Goal: Transaction & Acquisition: Download file/media

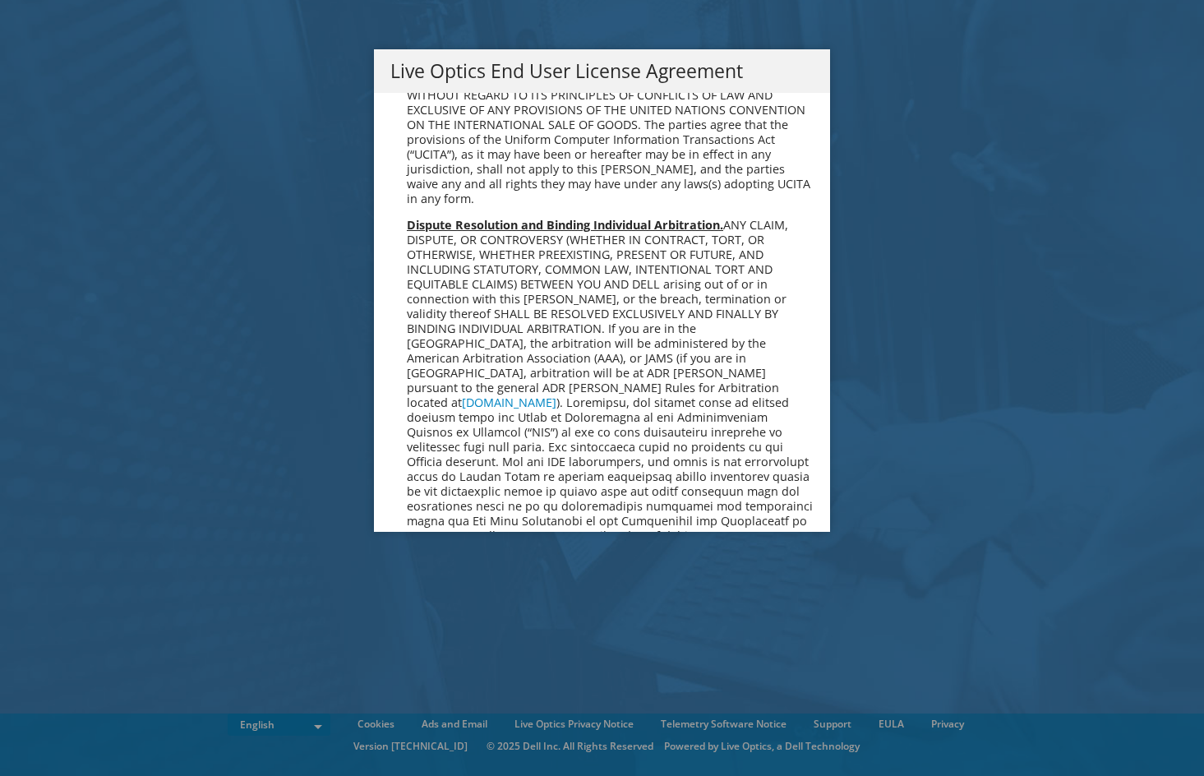
scroll to position [6217, 0]
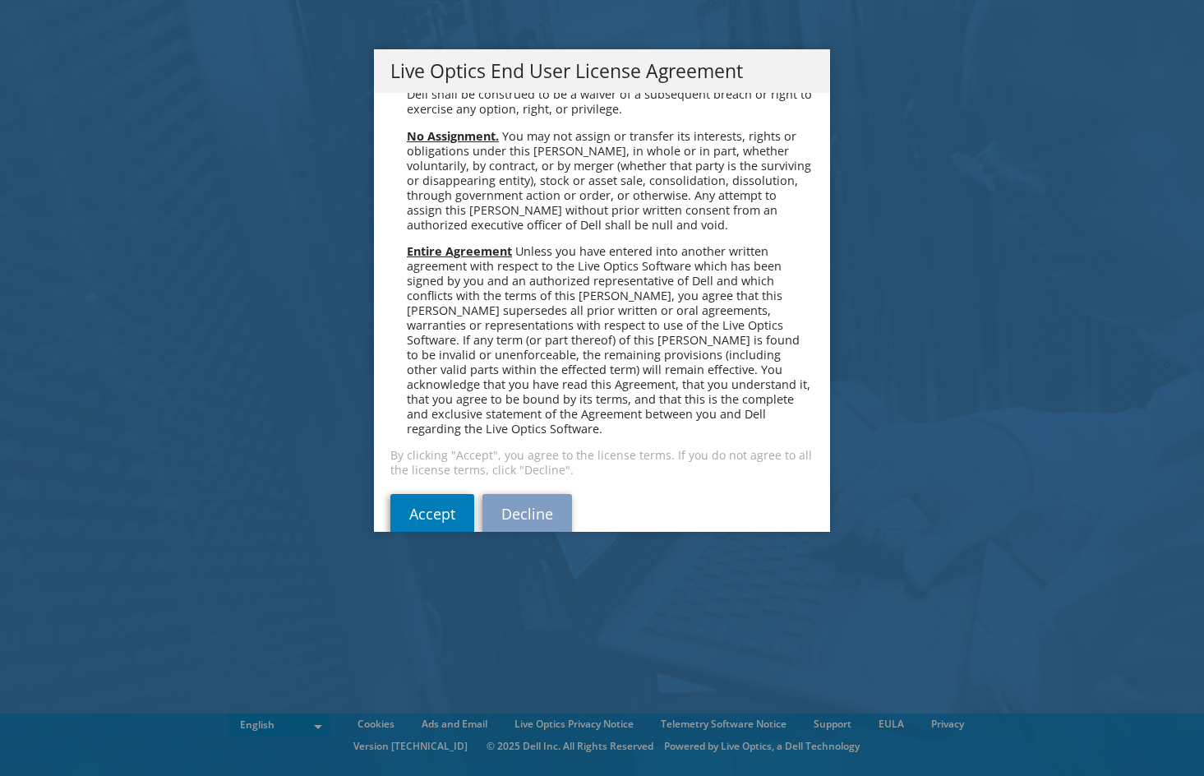
click at [381, 473] on div "Please read the following License Agreement. You must accept the terms of this …" at bounding box center [602, 312] width 456 height 439
click at [392, 494] on link "Accept" at bounding box center [433, 513] width 84 height 39
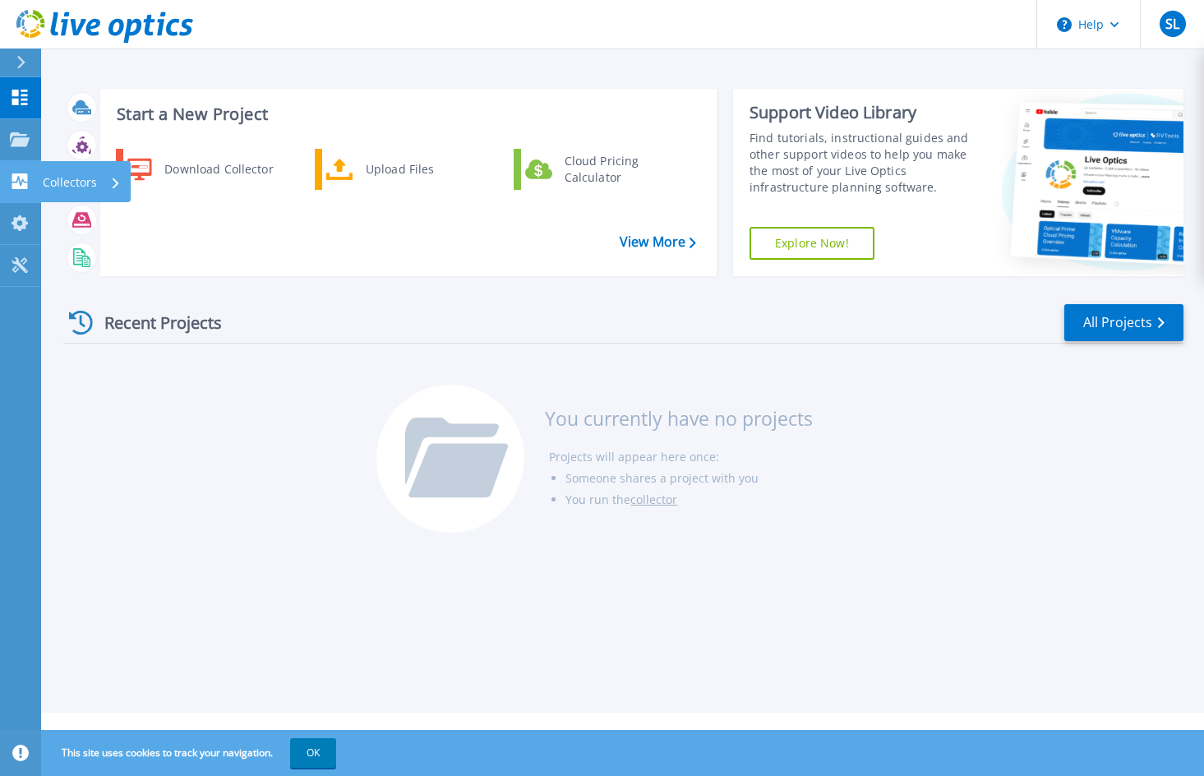
click at [90, 185] on p "Collectors" at bounding box center [70, 182] width 54 height 43
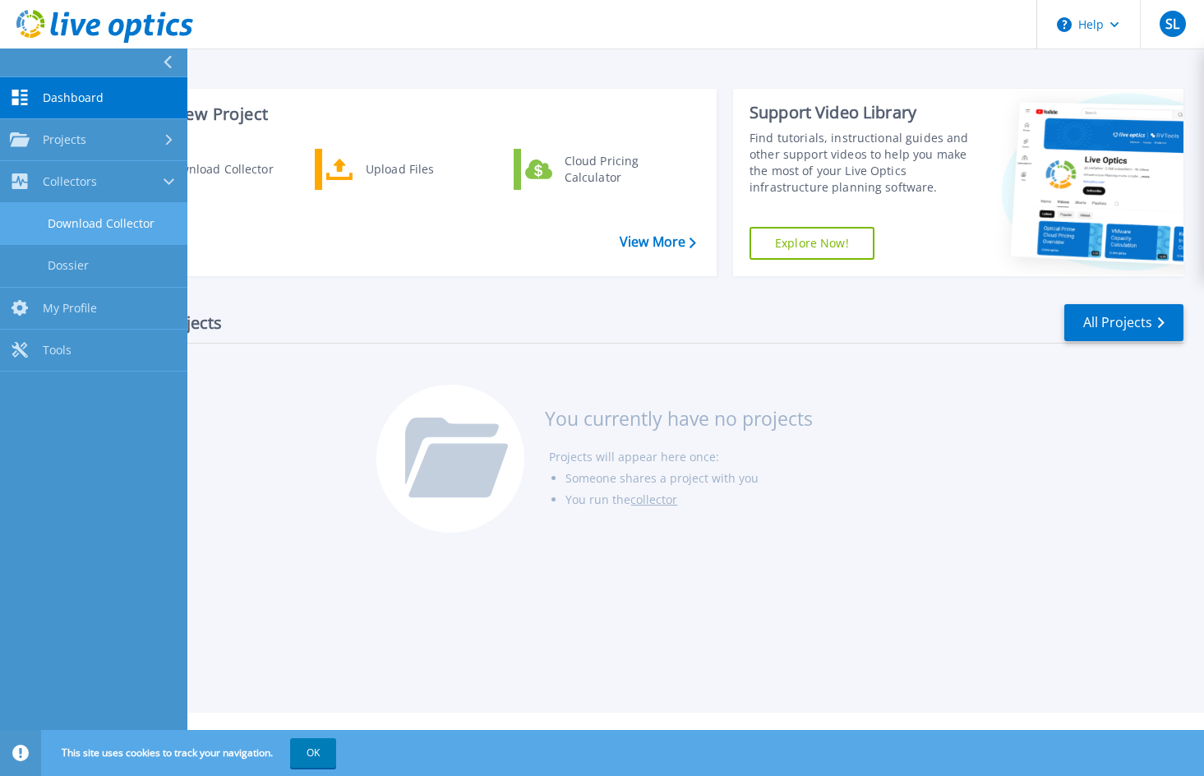
click at [95, 220] on link "Download Collector" at bounding box center [93, 224] width 187 height 42
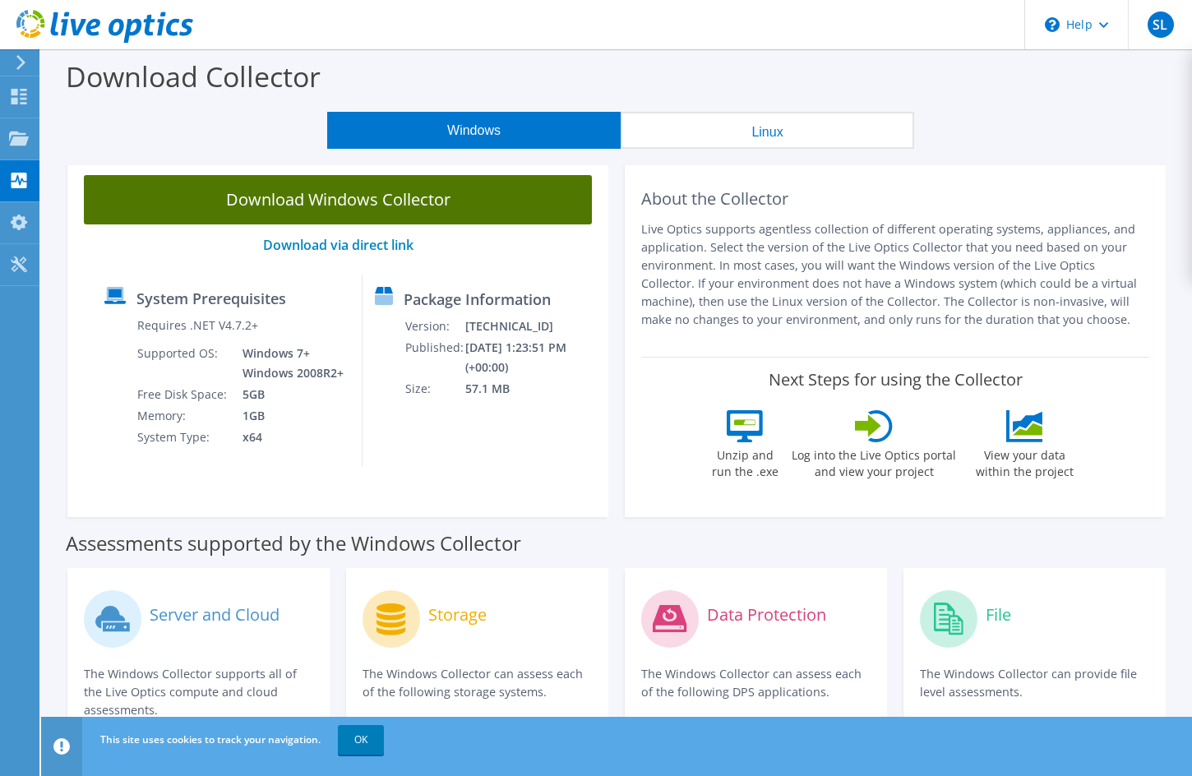
click at [357, 192] on link "Download Windows Collector" at bounding box center [338, 199] width 508 height 49
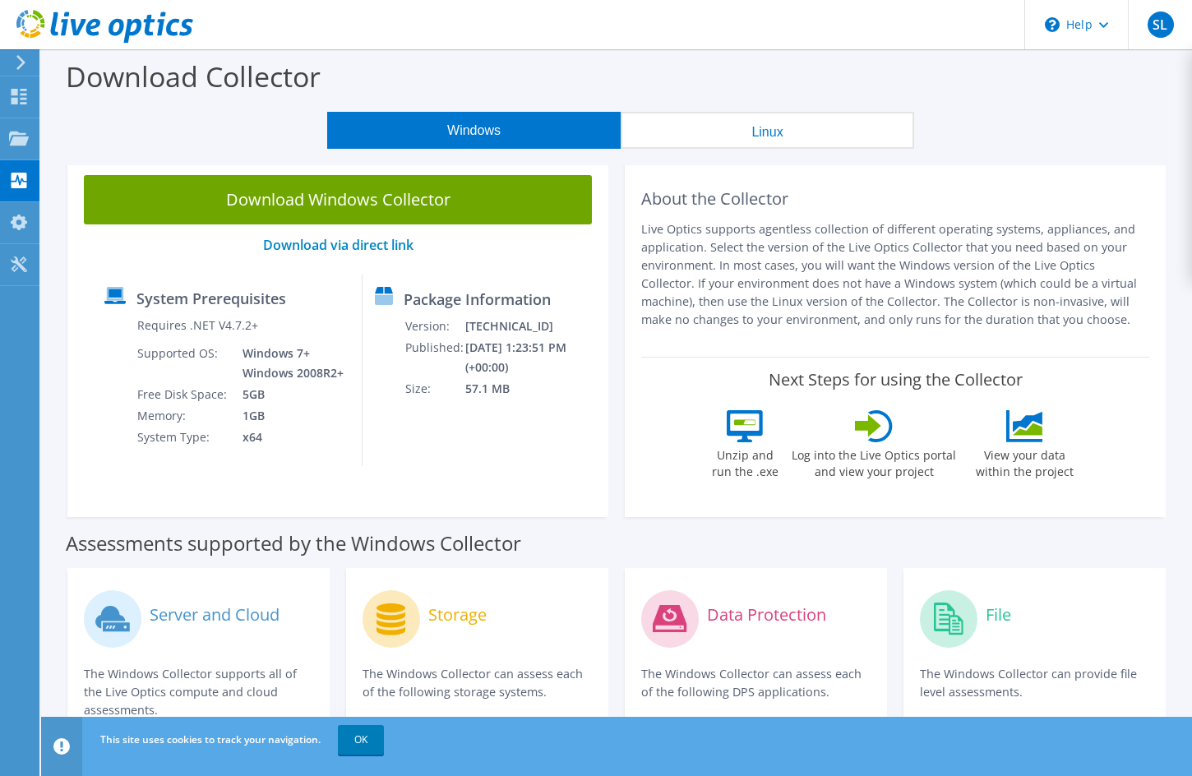
drag, startPoint x: 387, startPoint y: 16, endPoint x: 242, endPoint y: 31, distance: 146.4
click at [241, 28] on header "SL End User [PERSON_NAME] [EMAIL_ADDRESS][DOMAIN_NAME] Campus Works My Profile …" at bounding box center [596, 24] width 1192 height 49
click at [348, 70] on div "Download Collector" at bounding box center [616, 80] width 1135 height 62
click at [361, 745] on link "OK" at bounding box center [361, 740] width 46 height 30
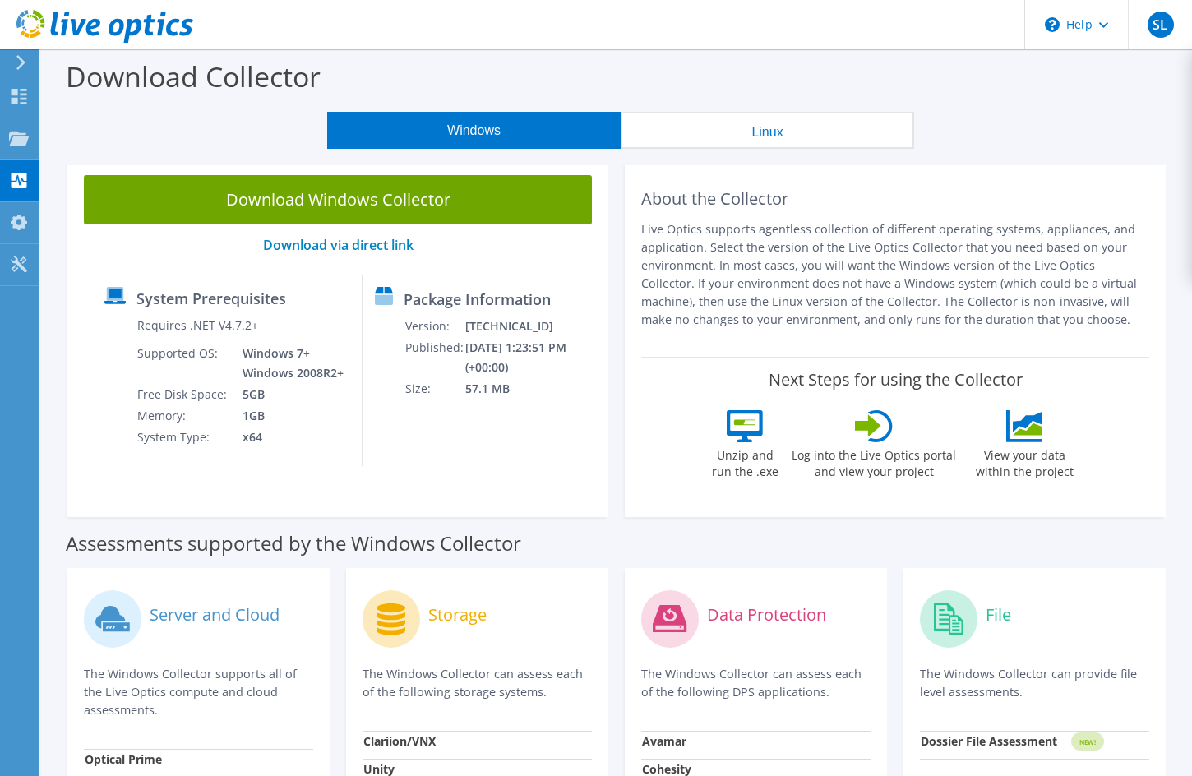
click at [90, 474] on div "Download Windows Collector Download via direct link System Prerequisites Requir…" at bounding box center [337, 338] width 541 height 358
